Goal: Information Seeking & Learning: Learn about a topic

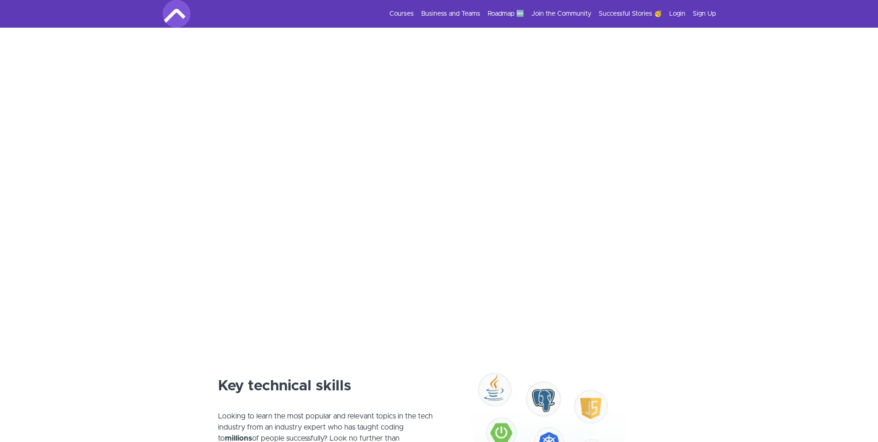
scroll to position [300, 0]
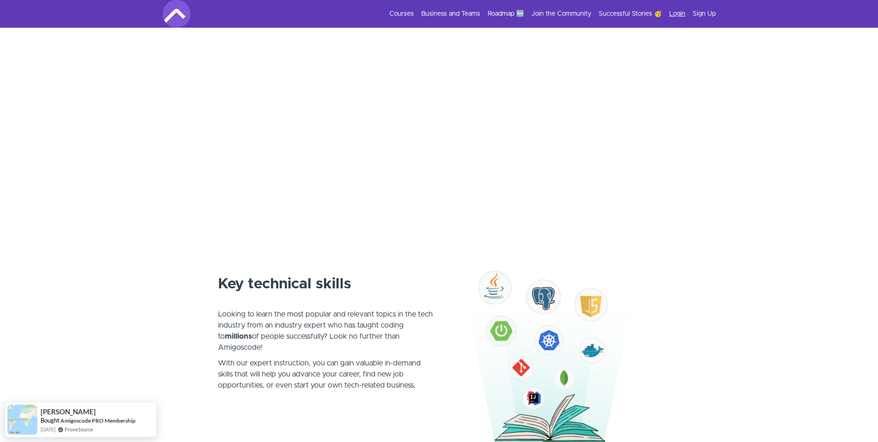
click at [680, 15] on link "Login" at bounding box center [678, 13] width 16 height 9
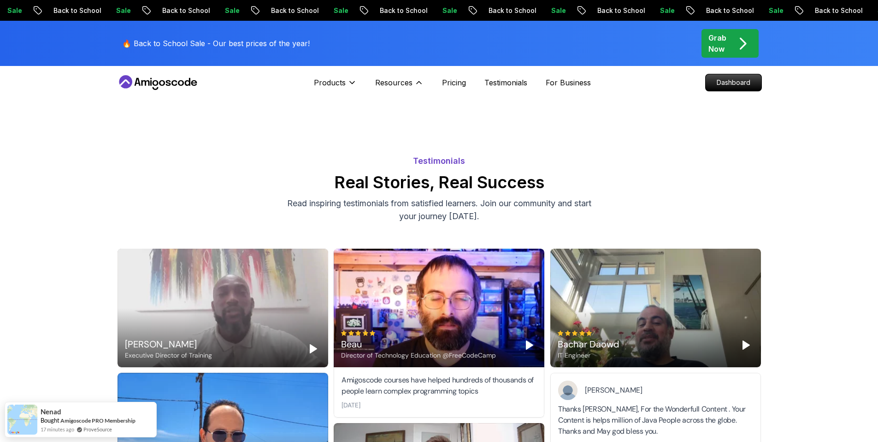
click at [0, 0] on div at bounding box center [0, 0] width 0 height 0
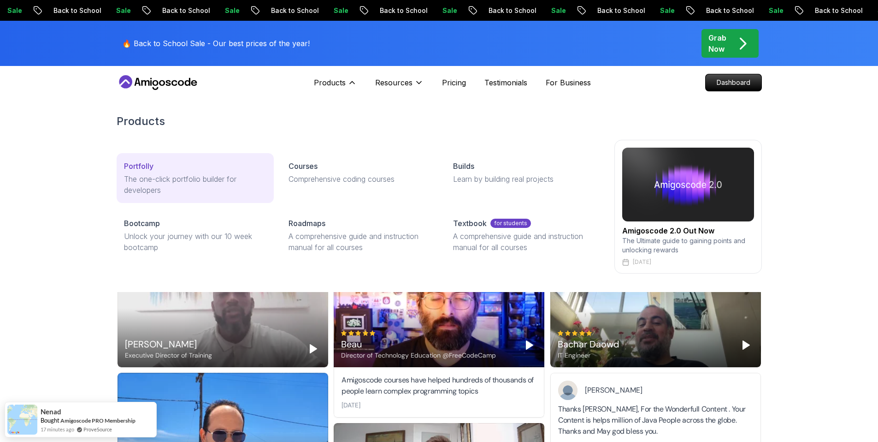
click at [155, 177] on p "The one-click portfolio builder for developers" at bounding box center [195, 184] width 142 height 22
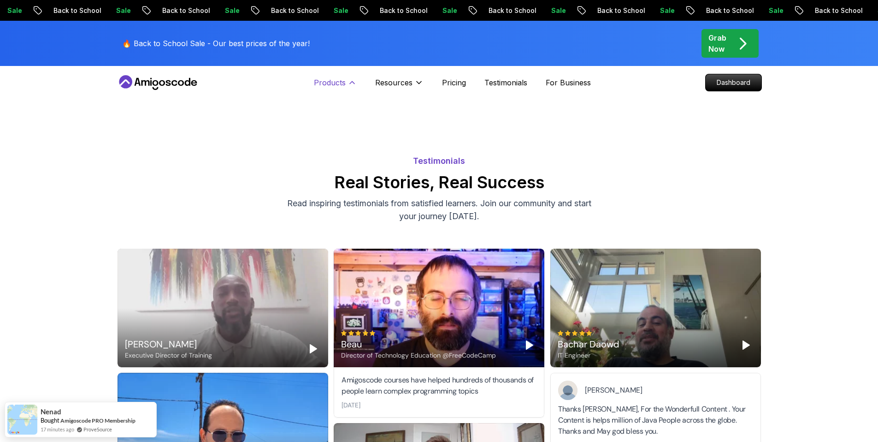
click at [339, 86] on p "Products" at bounding box center [330, 82] width 32 height 11
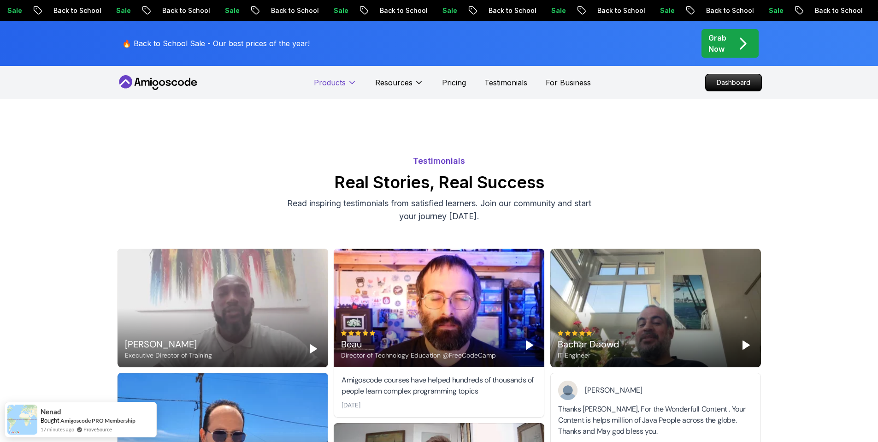
click at [340, 85] on p "Products" at bounding box center [330, 82] width 32 height 11
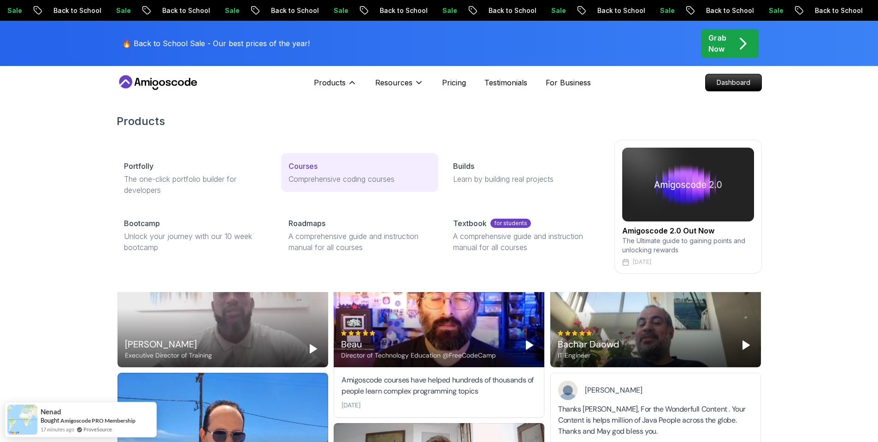
click at [309, 169] on p "Courses" at bounding box center [303, 165] width 29 height 11
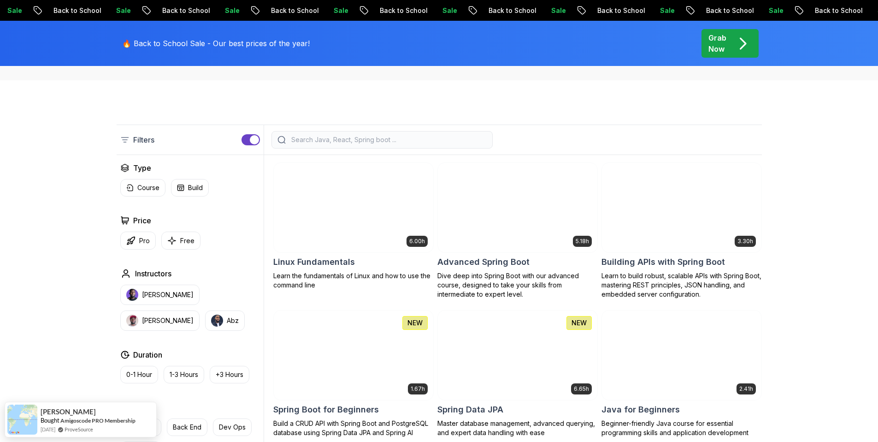
scroll to position [196, 0]
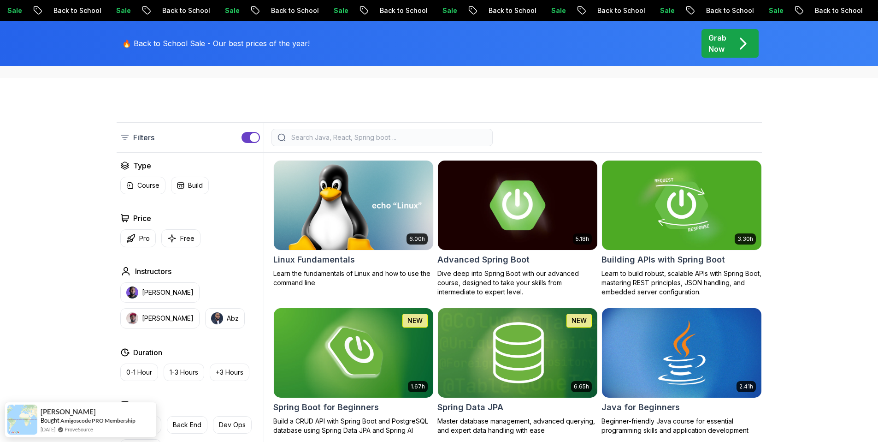
click at [528, 232] on img at bounding box center [517, 205] width 167 height 94
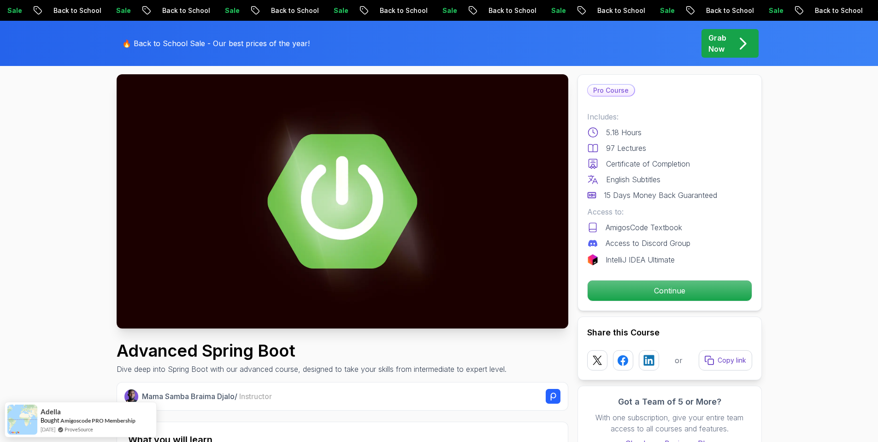
scroll to position [54, 0]
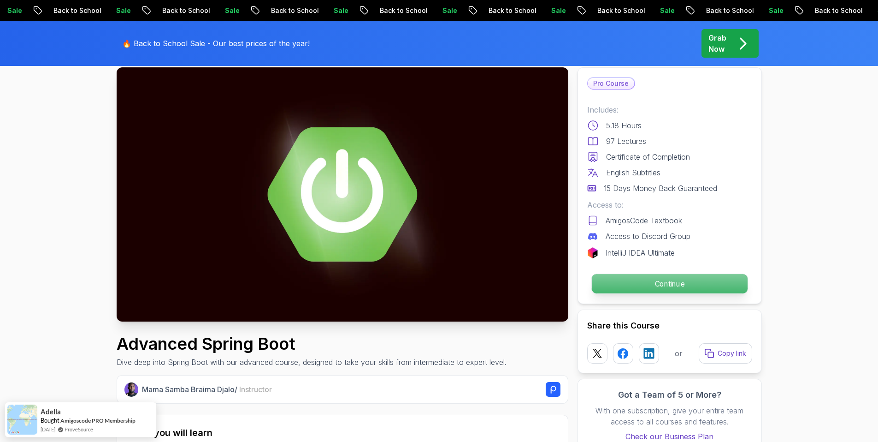
click at [626, 286] on p "Continue" at bounding box center [670, 283] width 156 height 19
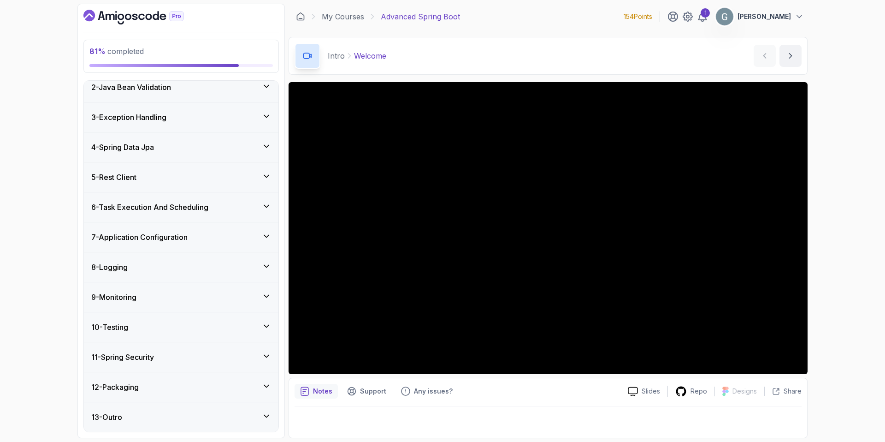
scroll to position [154, 0]
click at [164, 324] on div "10 - Testing" at bounding box center [181, 326] width 180 height 11
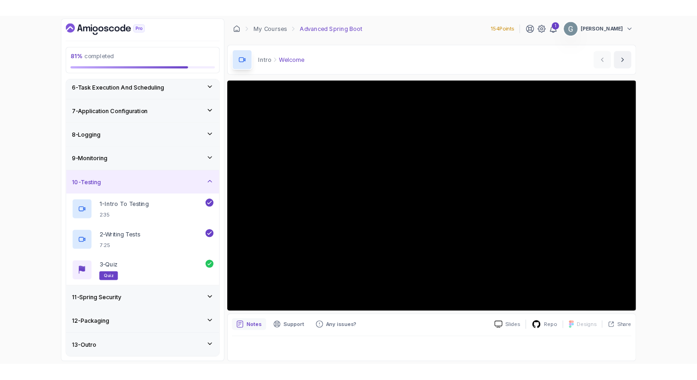
scroll to position [154, 0]
